Goal: Find specific page/section: Find specific page/section

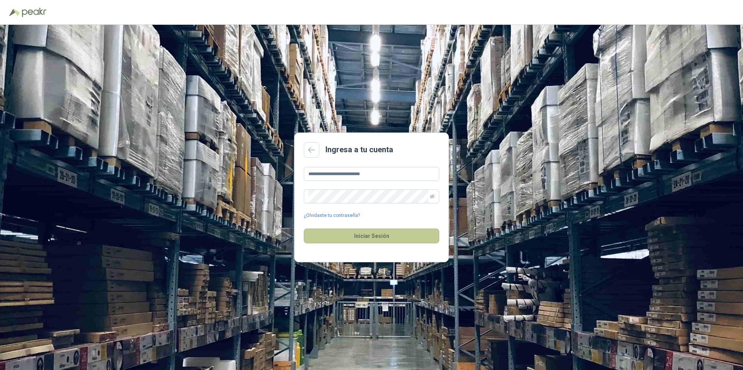
click at [364, 234] on button "Iniciar Sesión" at bounding box center [371, 235] width 135 height 15
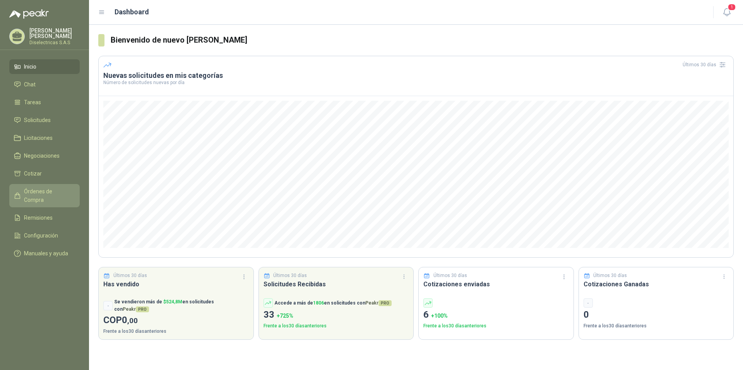
click at [46, 188] on span "Órdenes de Compra" at bounding box center [48, 195] width 48 height 17
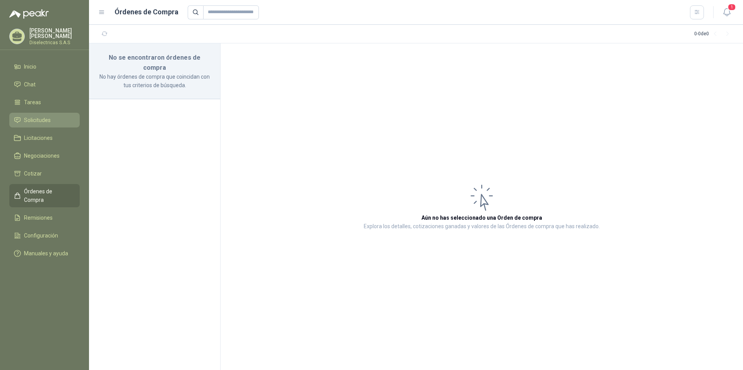
click at [48, 117] on span "Solicitudes" at bounding box center [37, 120] width 27 height 9
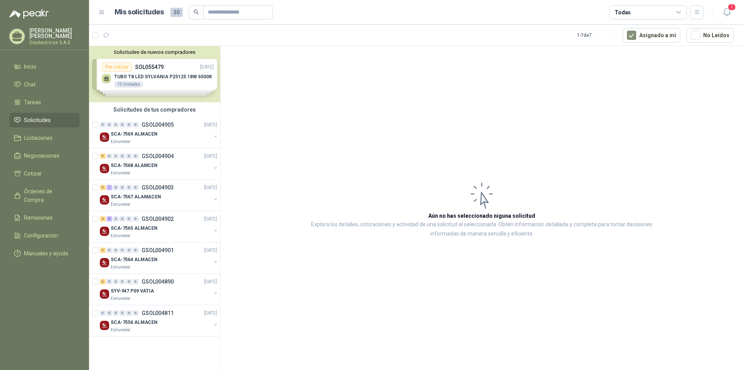
click at [180, 75] on div "Solicitudes de nuevos compradores Por cotizar SOL055479 [DATE] TUBO T8 LED SYLV…" at bounding box center [154, 74] width 131 height 56
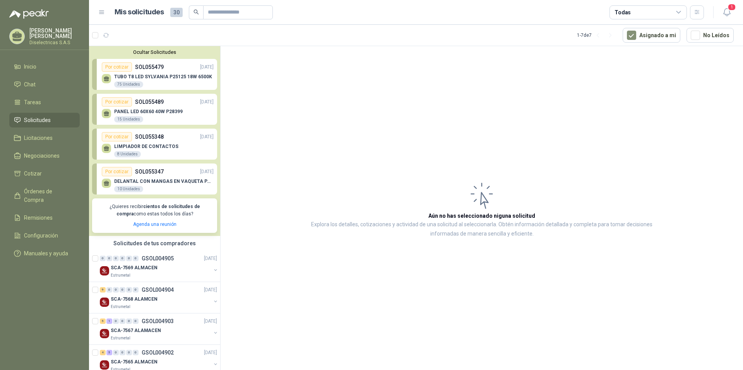
click at [180, 75] on p "TUBO T8 LED SYLVANIA P25125 18W 6500K" at bounding box center [163, 76] width 98 height 5
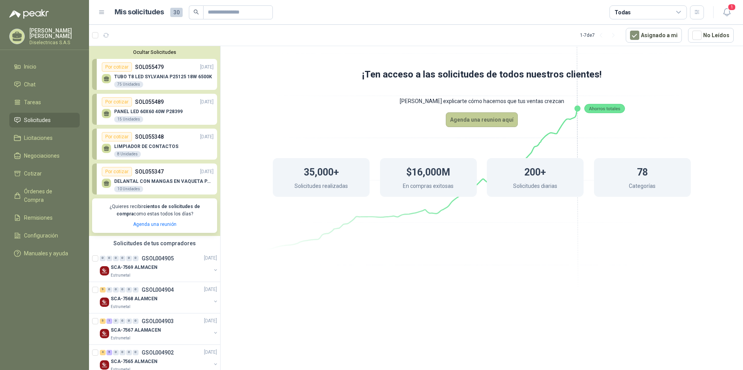
click at [489, 117] on button "Agenda una reunion aquí" at bounding box center [482, 119] width 72 height 15
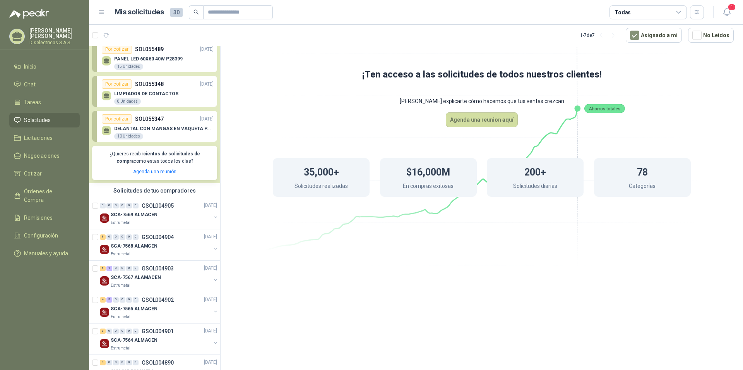
scroll to position [109, 0]
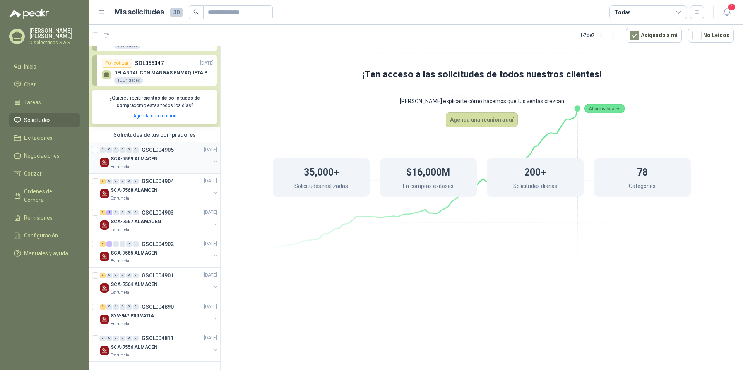
click at [145, 156] on p "SCA-7569 ALMACEN" at bounding box center [134, 158] width 47 height 7
